Goal: Information Seeking & Learning: Learn about a topic

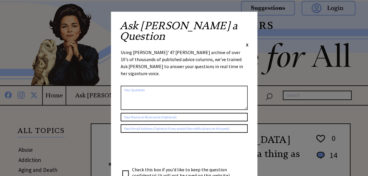
click at [249, 22] on div "Ask Ann a Question X Using Ann Landers' 47 vear archive of over 10's of thousan…" at bounding box center [184, 111] width 147 height 198
click at [247, 42] on span "X" at bounding box center [247, 45] width 3 height 6
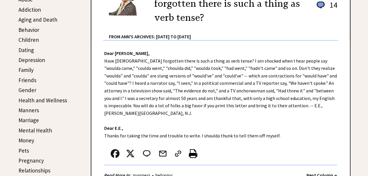
scroll to position [152, 0]
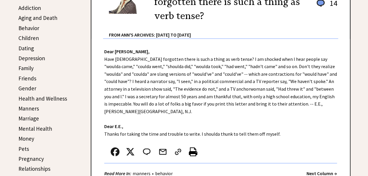
click at [37, 58] on link "Depression" at bounding box center [31, 58] width 27 height 7
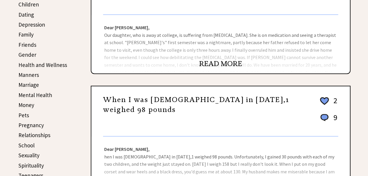
scroll to position [188, 0]
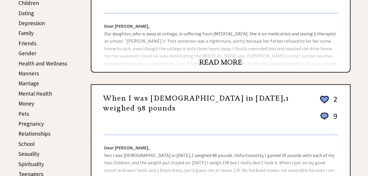
click at [205, 60] on link "READ MORE" at bounding box center [220, 62] width 43 height 9
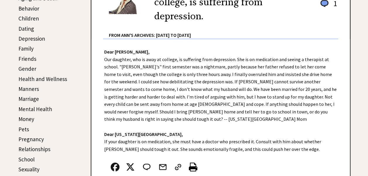
scroll to position [164, 0]
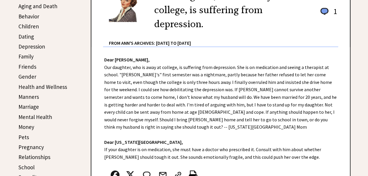
click at [37, 5] on link "Aging and Death" at bounding box center [37, 6] width 39 height 7
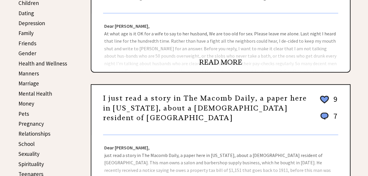
scroll to position [199, 0]
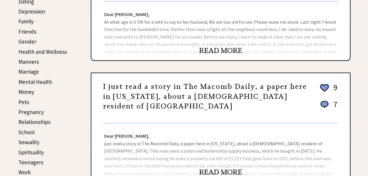
click at [221, 51] on link "READ MORE" at bounding box center [220, 50] width 43 height 9
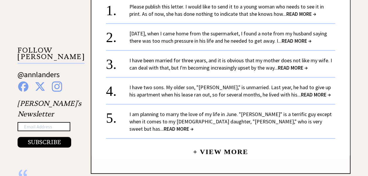
scroll to position [551, 0]
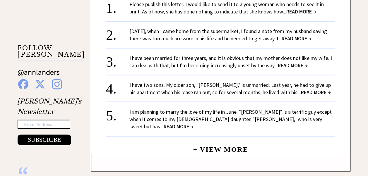
click at [236, 141] on link "+ View More" at bounding box center [220, 147] width 55 height 13
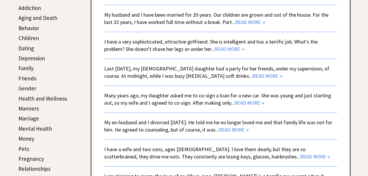
scroll to position [152, 0]
click at [28, 18] on link "Aging and Death" at bounding box center [37, 17] width 39 height 7
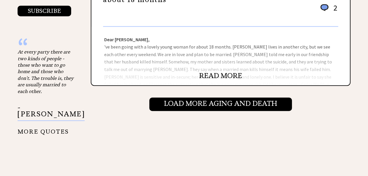
scroll to position [692, 0]
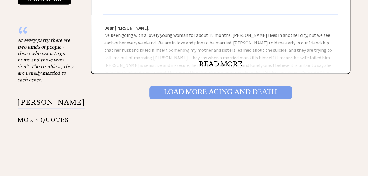
click at [213, 92] on input "Load More Aging and death" at bounding box center [220, 92] width 143 height 13
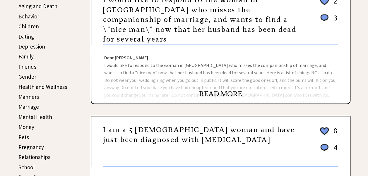
scroll to position [176, 0]
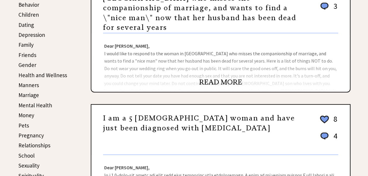
click at [219, 78] on link "READ MORE" at bounding box center [220, 82] width 43 height 9
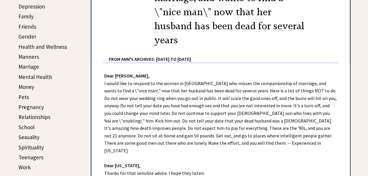
scroll to position [234, 0]
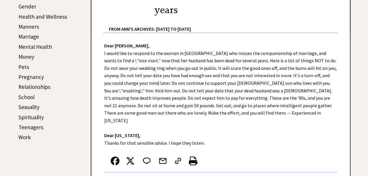
drag, startPoint x: 176, startPoint y: 75, endPoint x: 326, endPoint y: 143, distance: 164.5
click at [326, 153] on div at bounding box center [220, 163] width 233 height 20
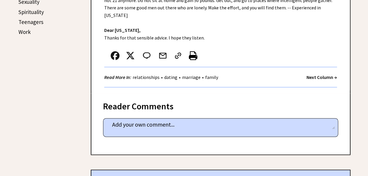
scroll to position [352, 0]
